Goal: Task Accomplishment & Management: Manage account settings

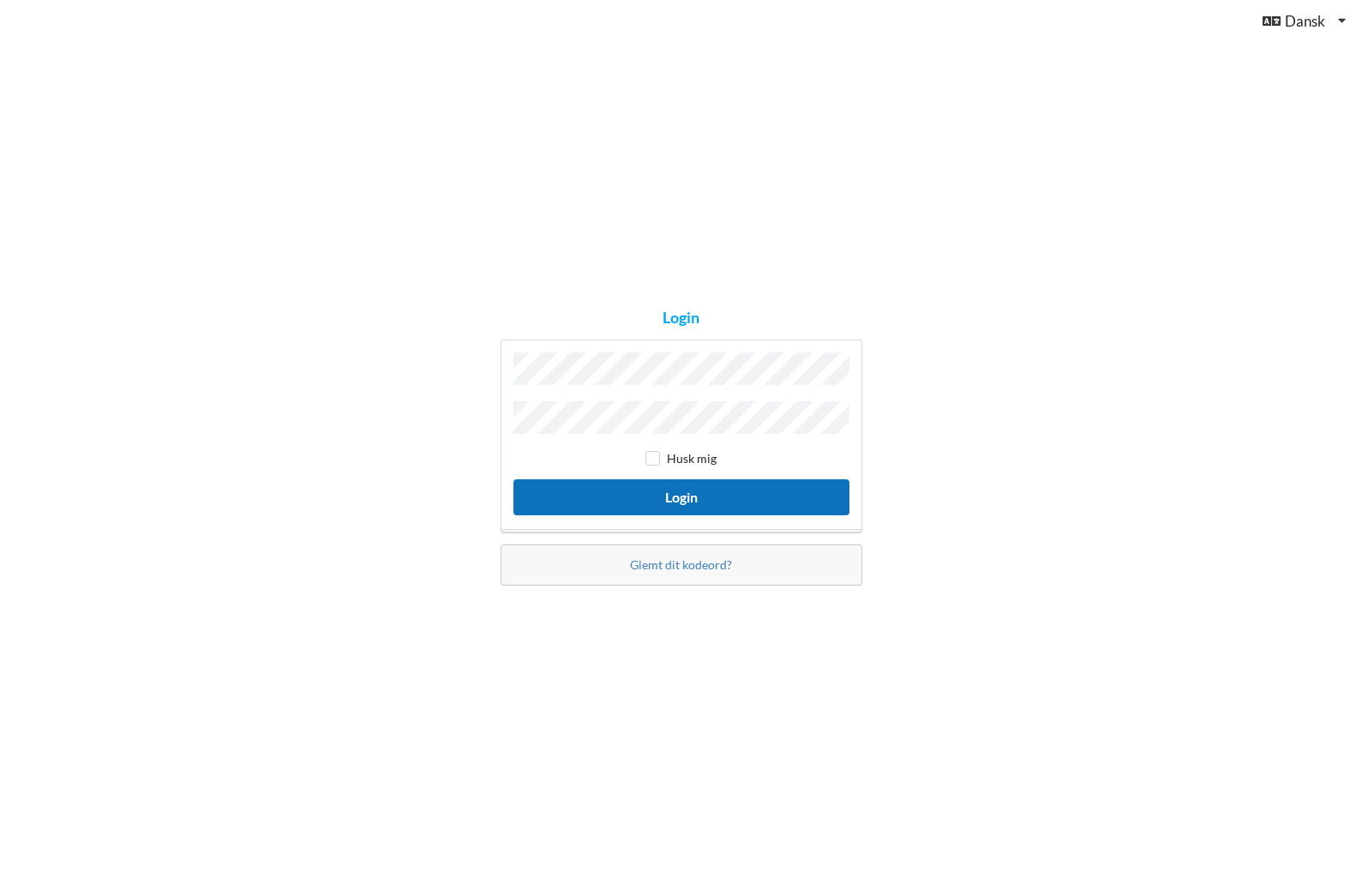
click at [695, 494] on button "Login" at bounding box center [681, 497] width 336 height 35
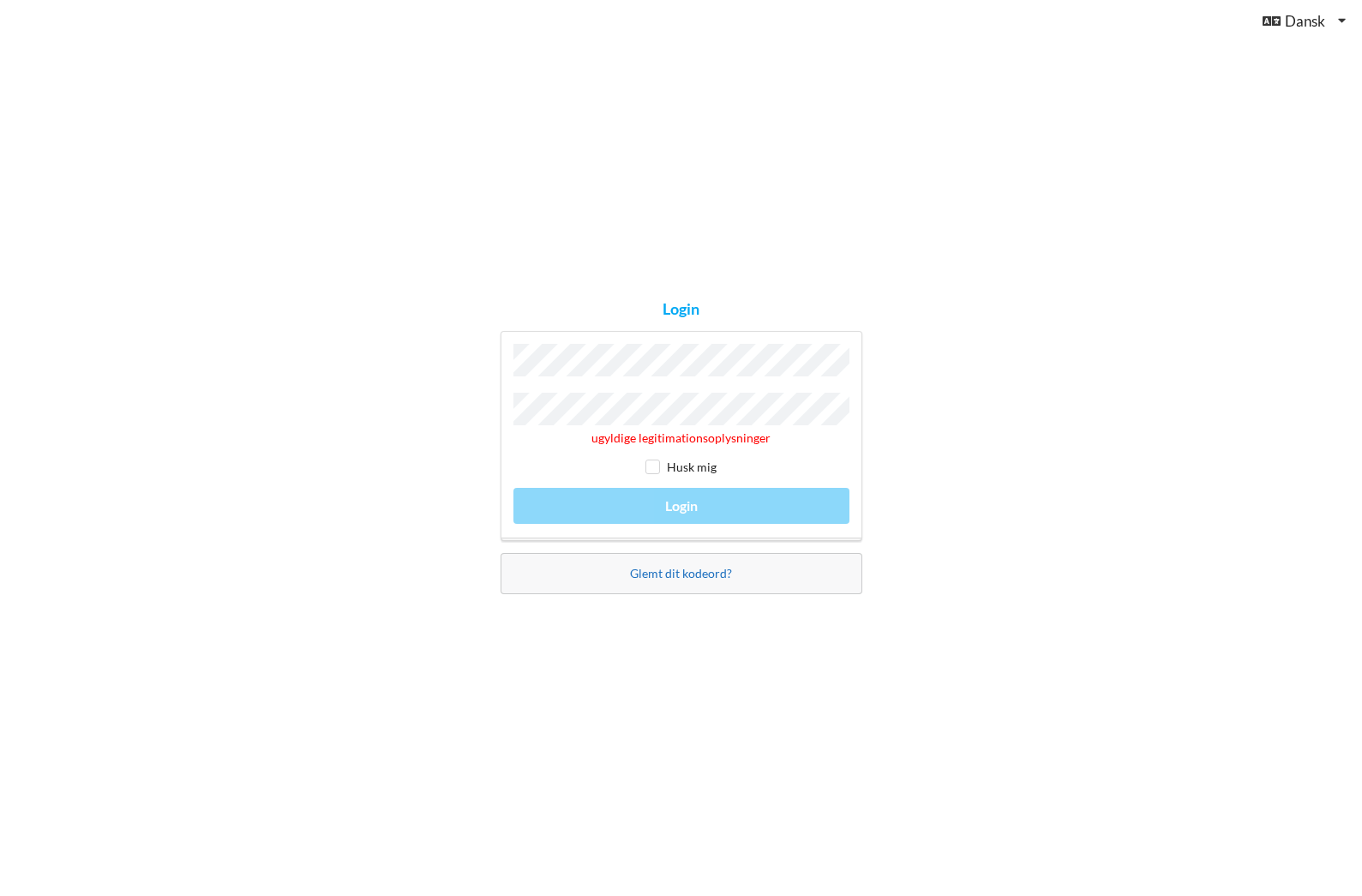
click at [669, 572] on link "Glemt dit kodeord?" at bounding box center [681, 572] width 102 height 14
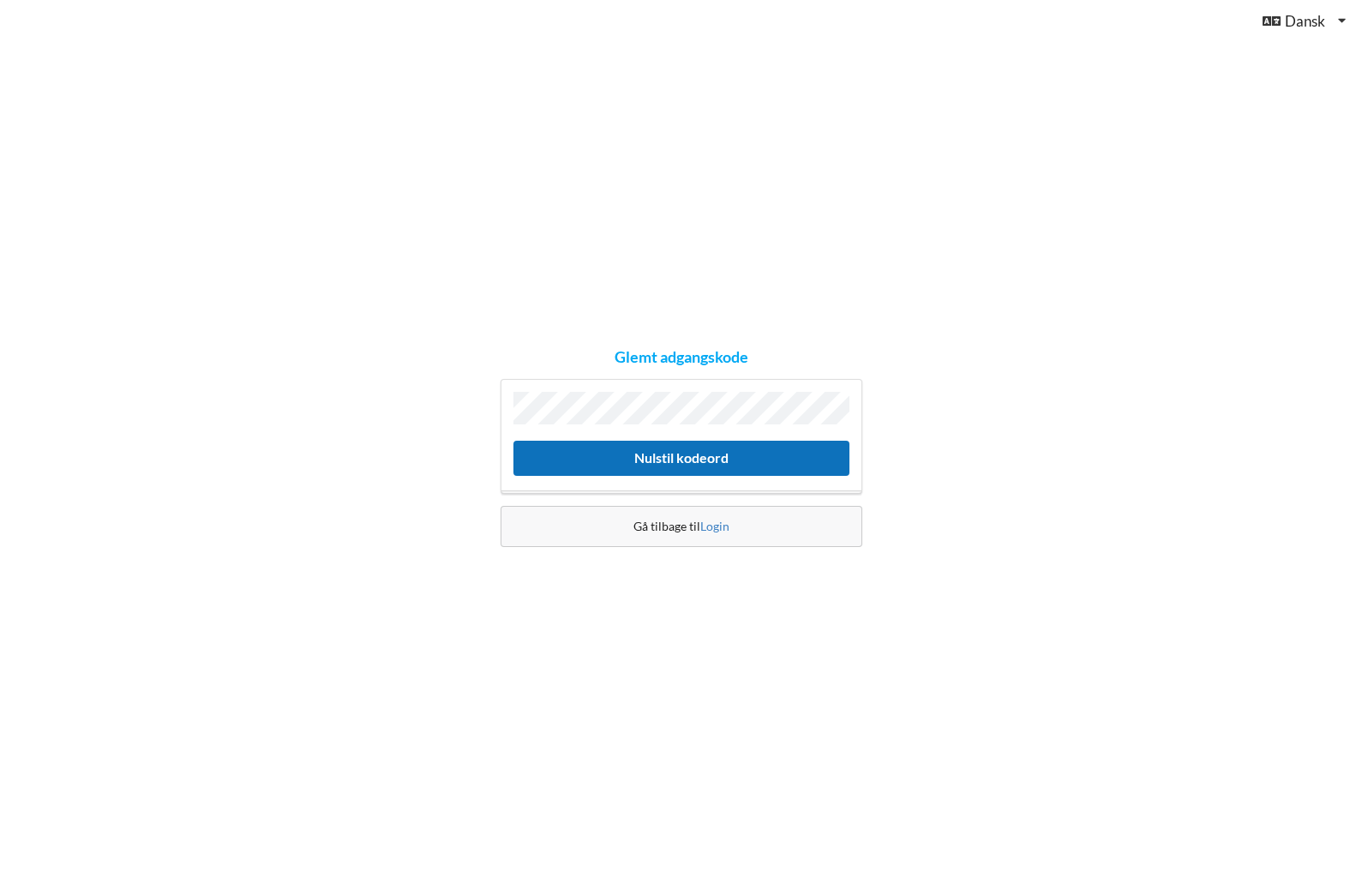
click at [664, 453] on button "Nulstil kodeord" at bounding box center [681, 458] width 336 height 35
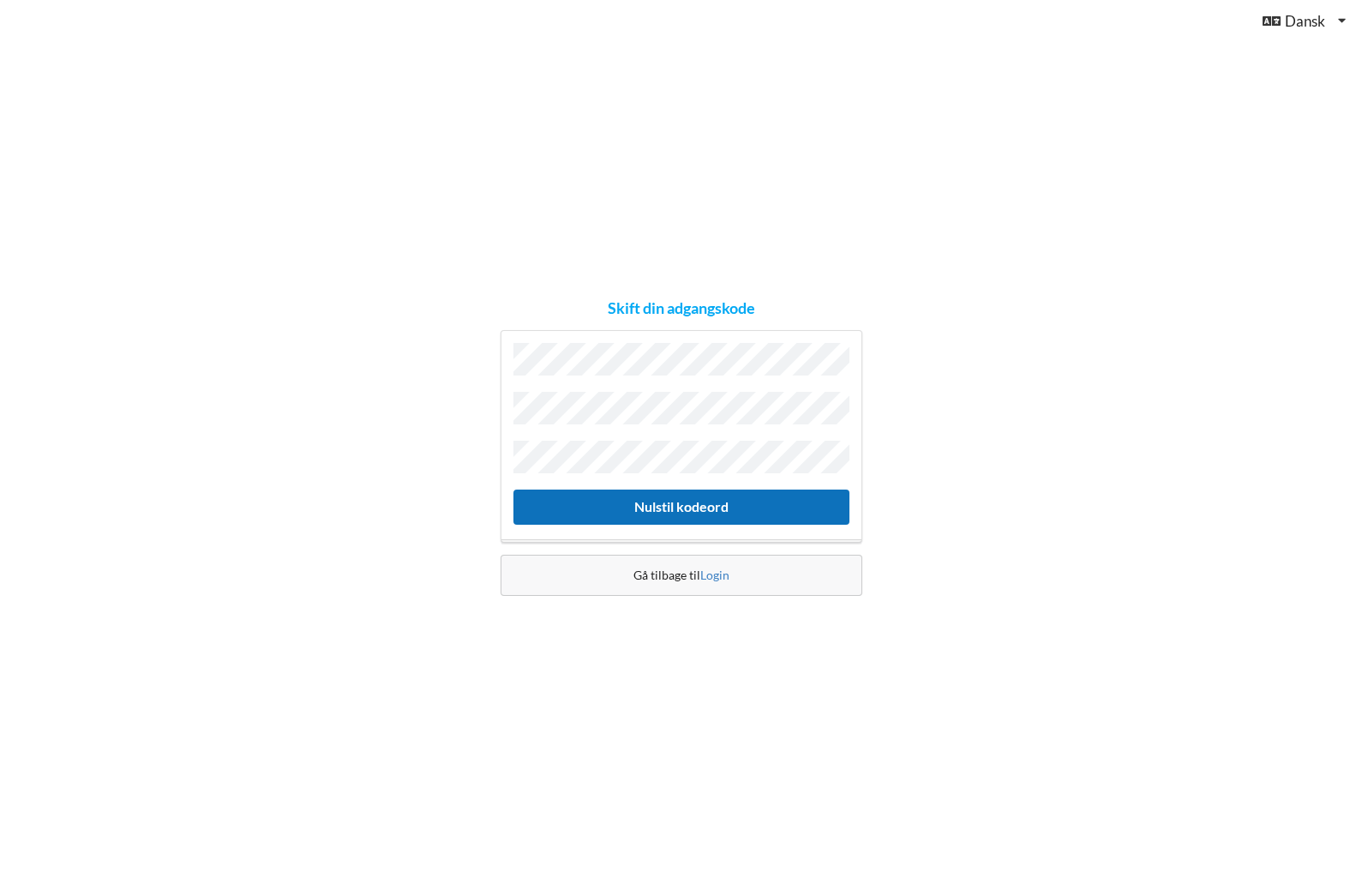
click at [660, 503] on button "Nulstil kodeord" at bounding box center [681, 506] width 336 height 35
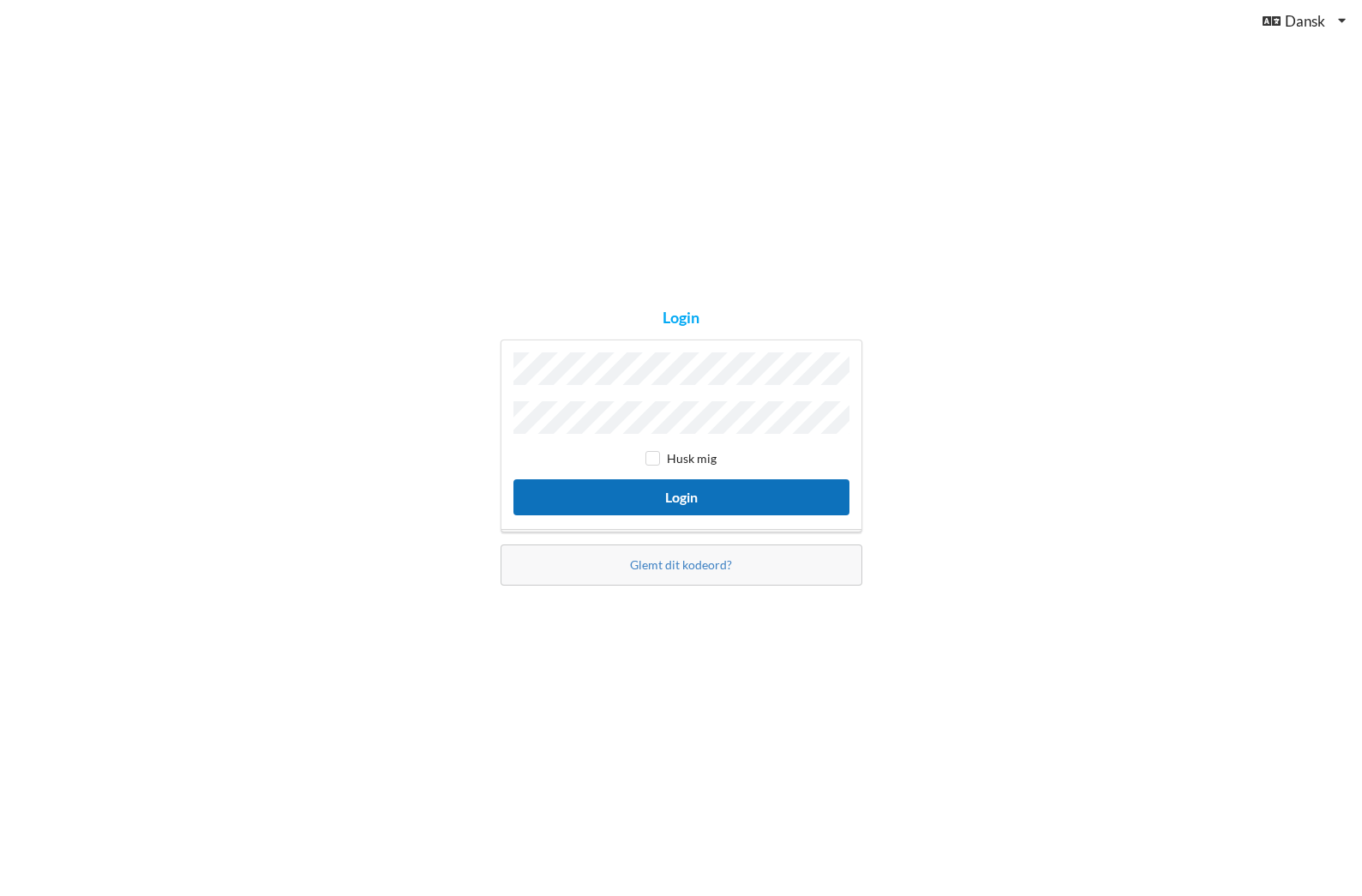
click at [669, 488] on button "Login" at bounding box center [681, 497] width 336 height 35
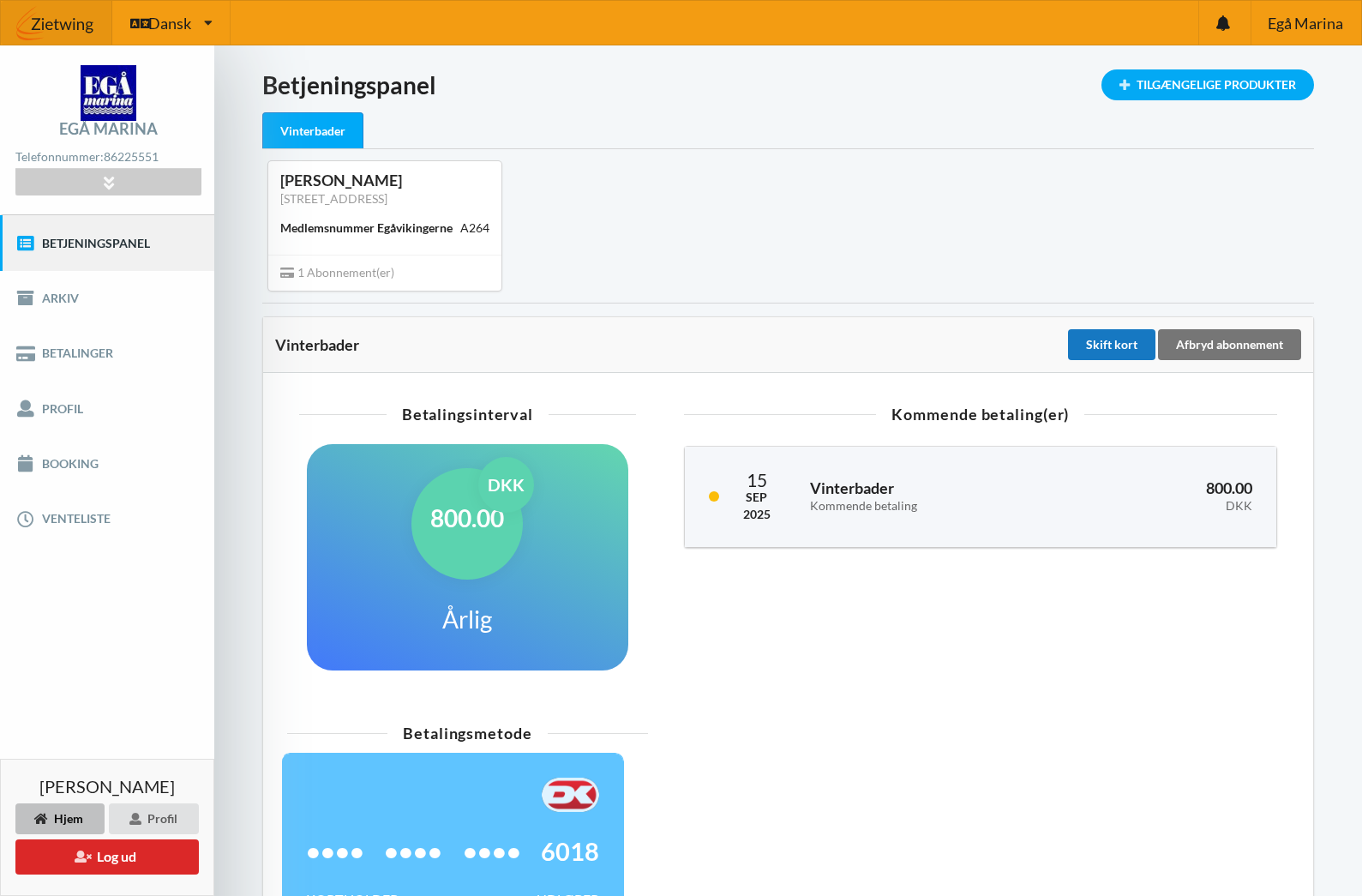
click at [1113, 350] on div "Skift kort" at bounding box center [1111, 345] width 87 height 31
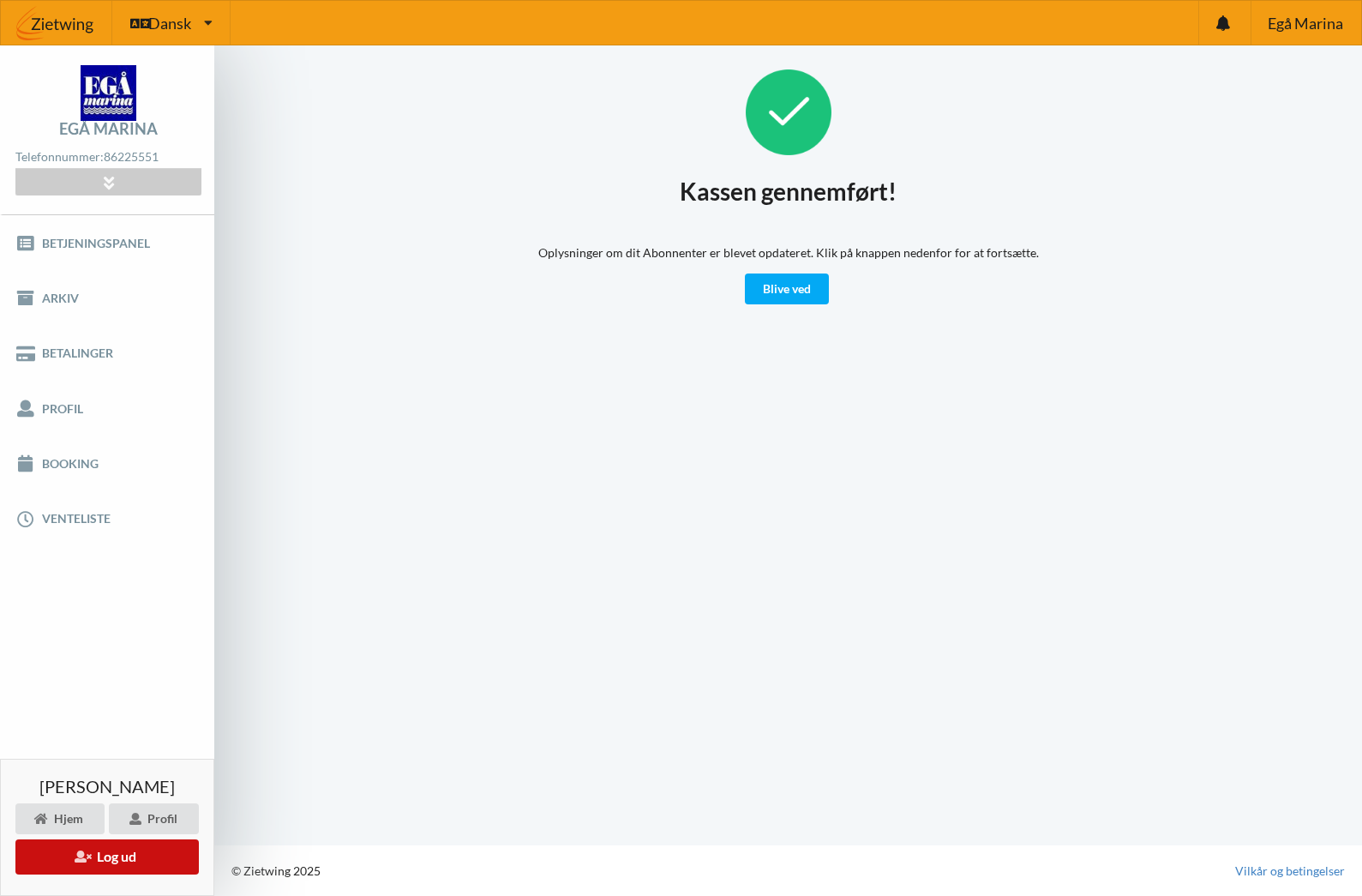
click at [114, 863] on button "Log ud" at bounding box center [107, 857] width 184 height 35
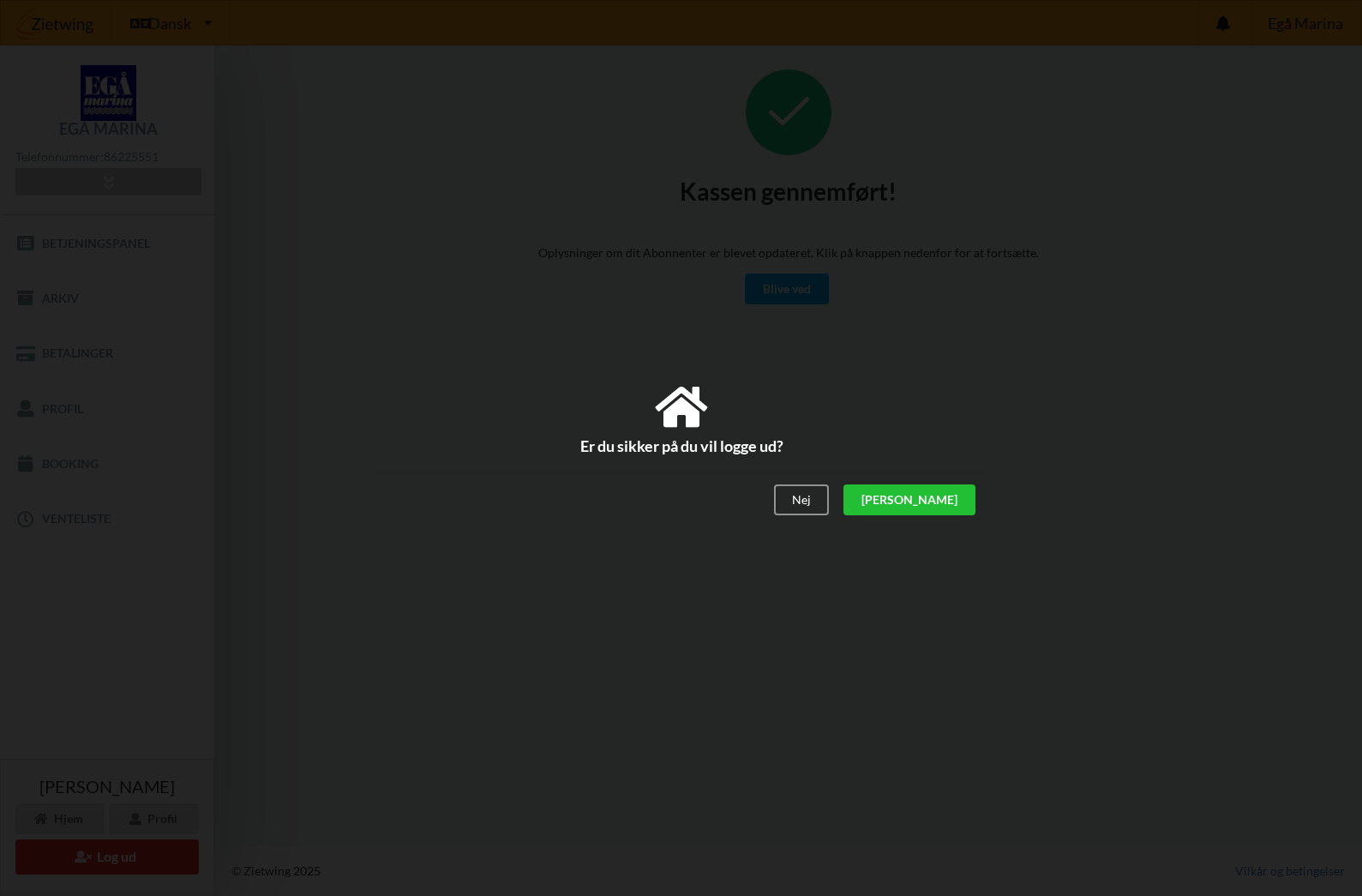
click at [943, 495] on div "[PERSON_NAME]" at bounding box center [908, 500] width 132 height 31
